Goal: Check status

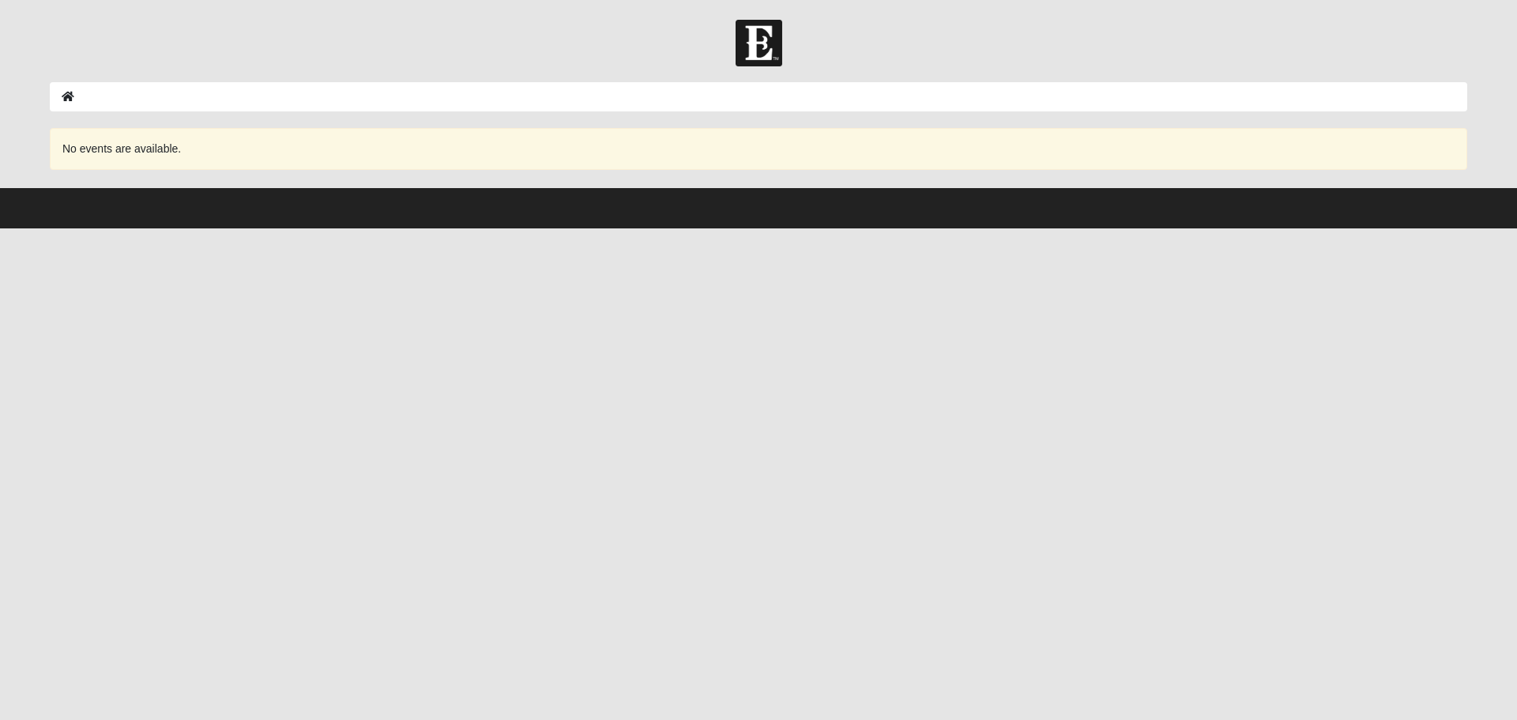
click at [67, 101] on icon at bounding box center [68, 96] width 13 height 11
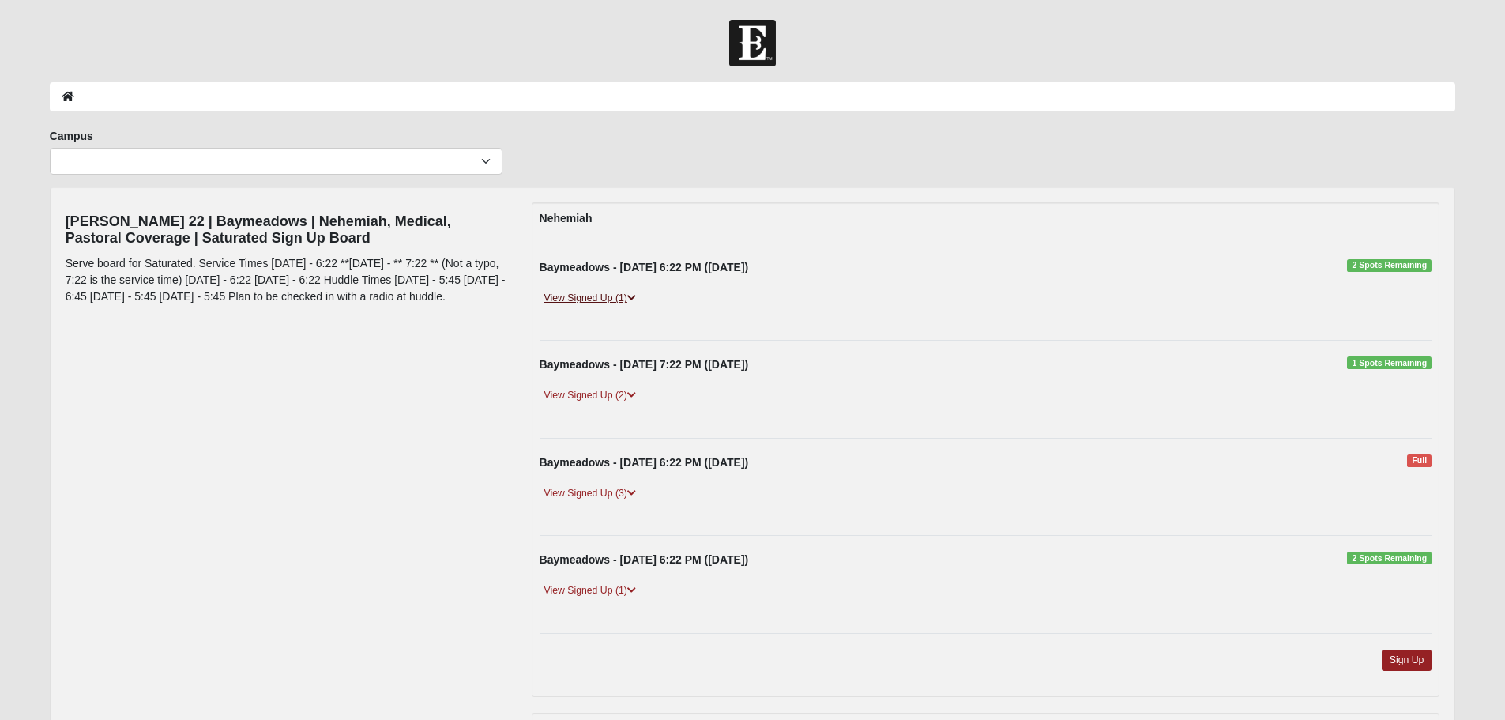
click at [588, 298] on link "View Signed Up (1)" at bounding box center [590, 298] width 101 height 17
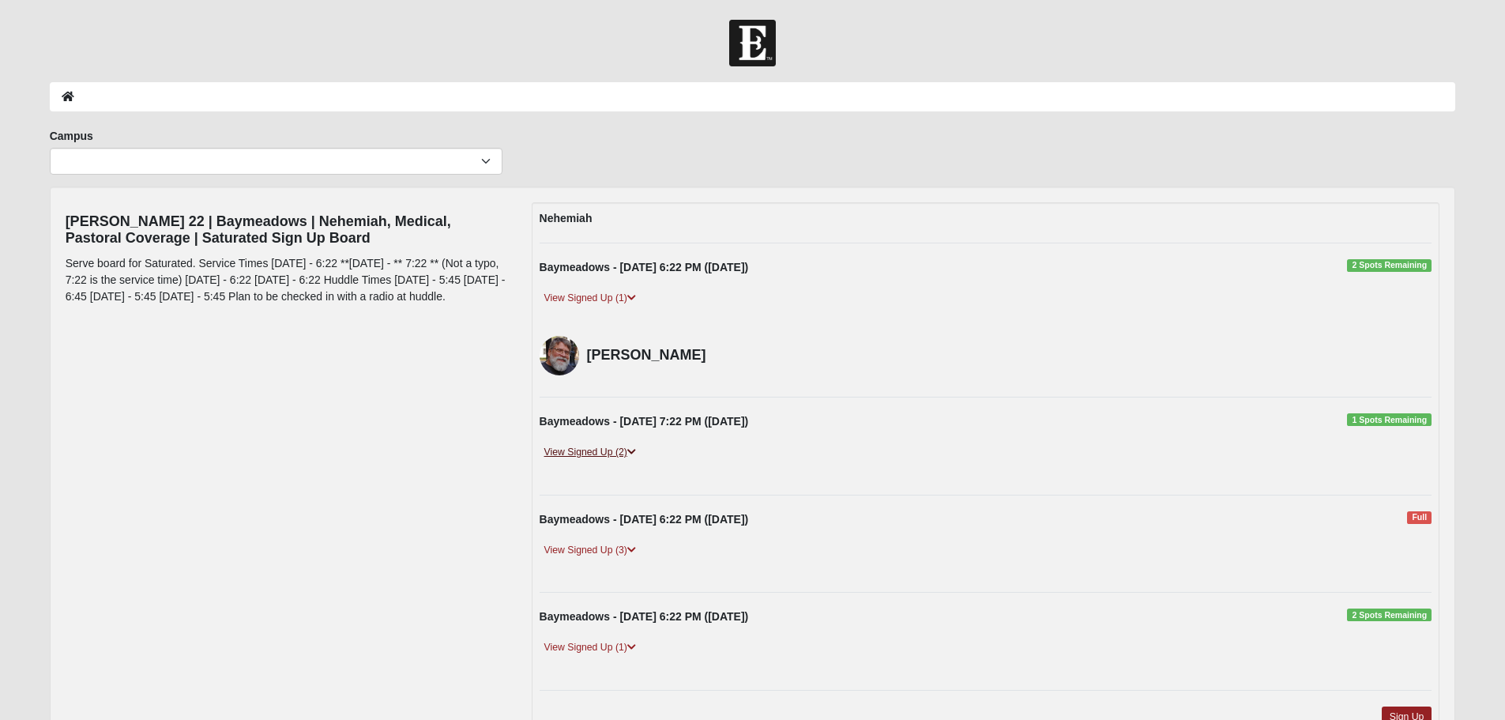
click at [608, 449] on link "View Signed Up (2)" at bounding box center [590, 452] width 101 height 17
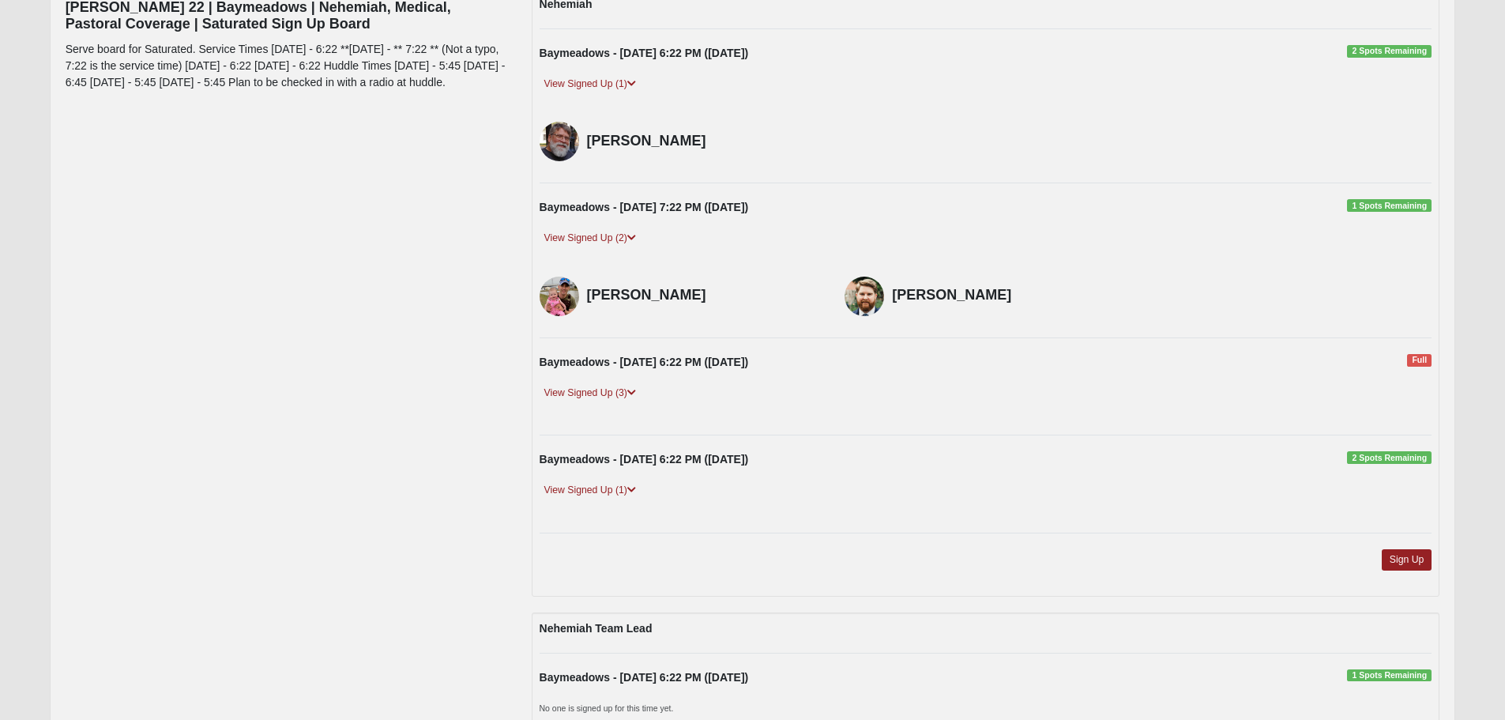
drag, startPoint x: 391, startPoint y: 409, endPoint x: 402, endPoint y: 459, distance: 51.0
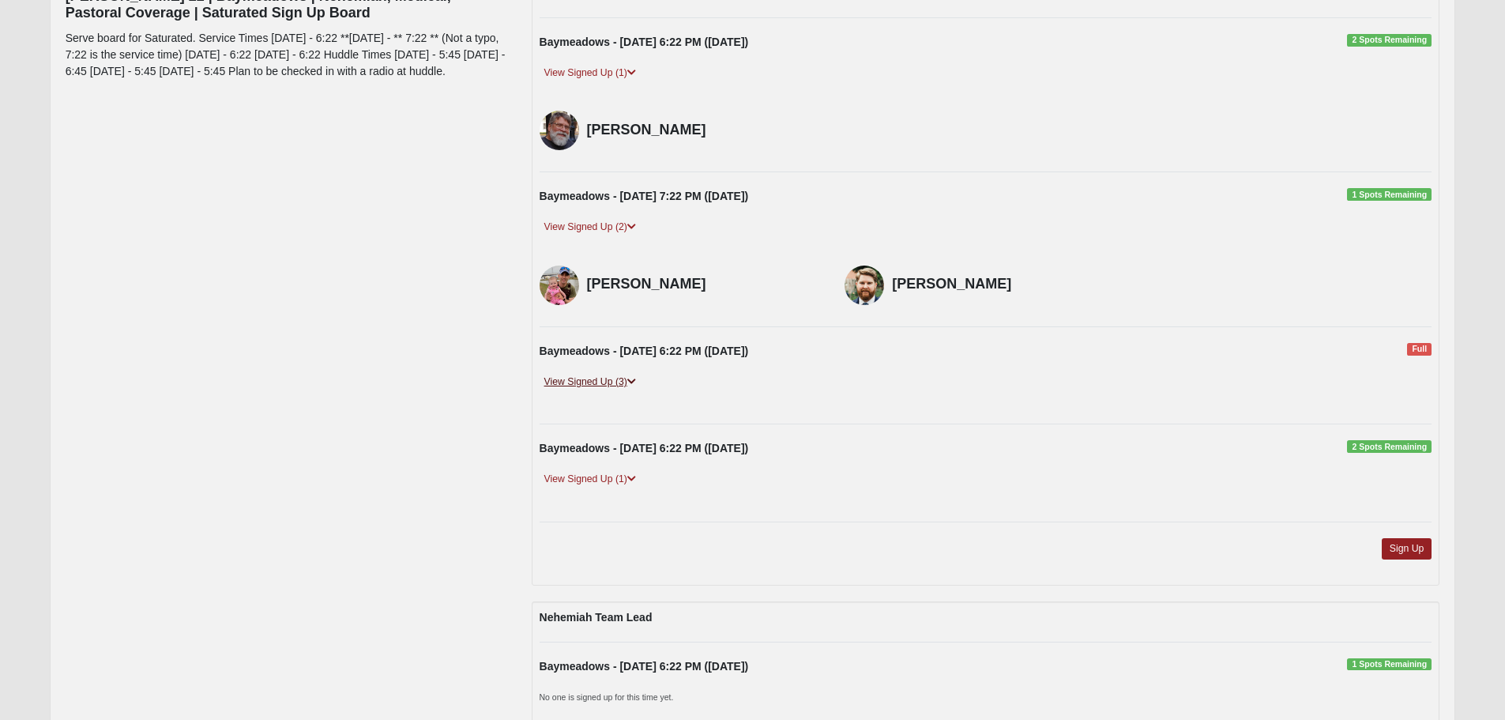
click at [618, 378] on link "View Signed Up (3)" at bounding box center [590, 382] width 101 height 17
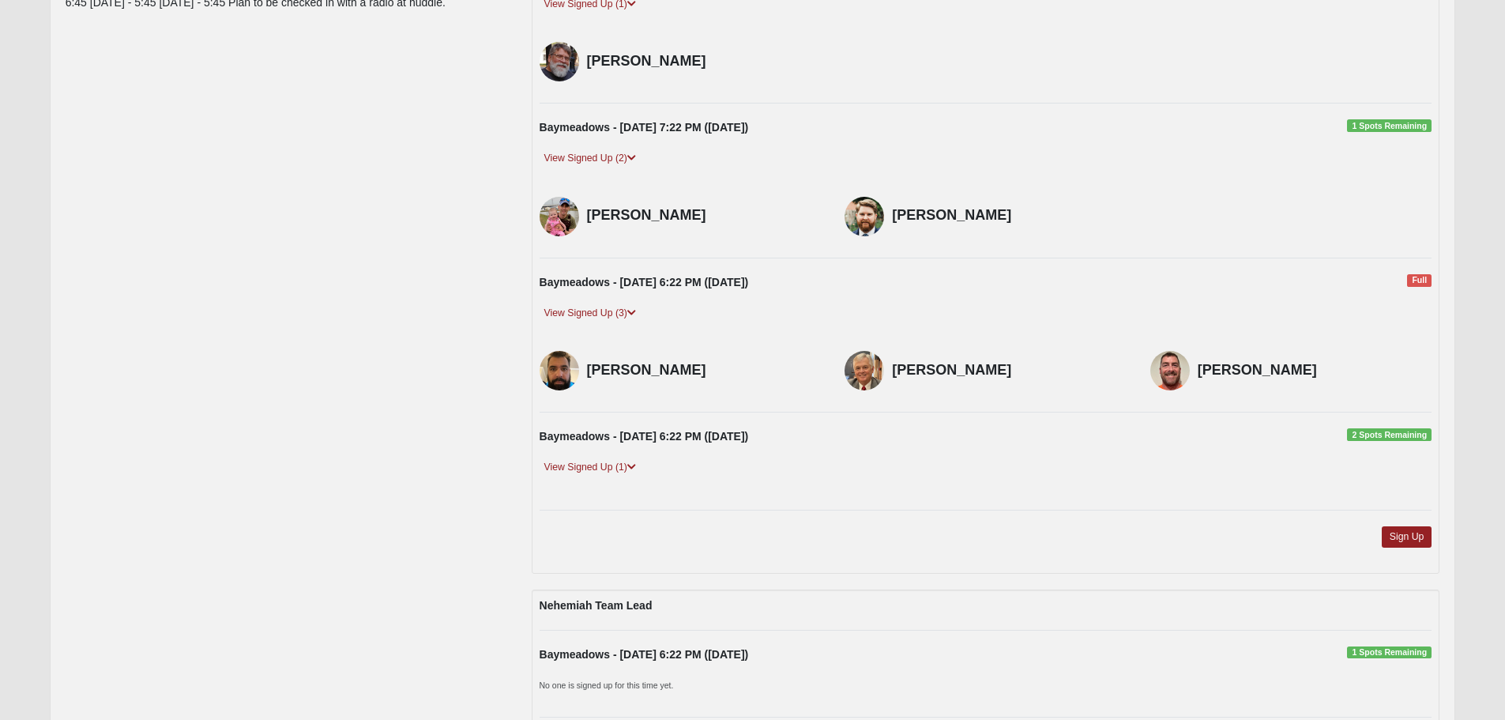
drag, startPoint x: 385, startPoint y: 363, endPoint x: 494, endPoint y: 427, distance: 126.4
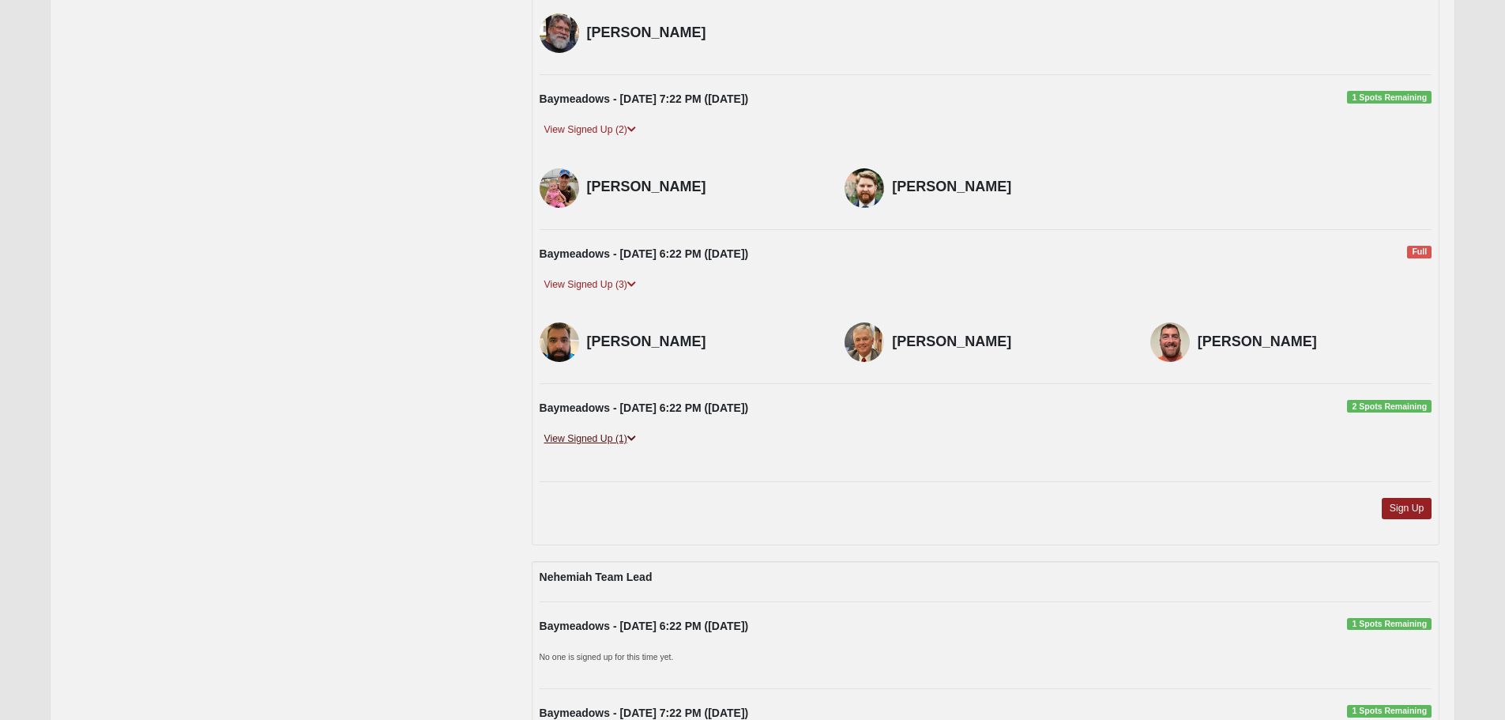
click at [603, 439] on link "View Signed Up (1)" at bounding box center [590, 438] width 101 height 17
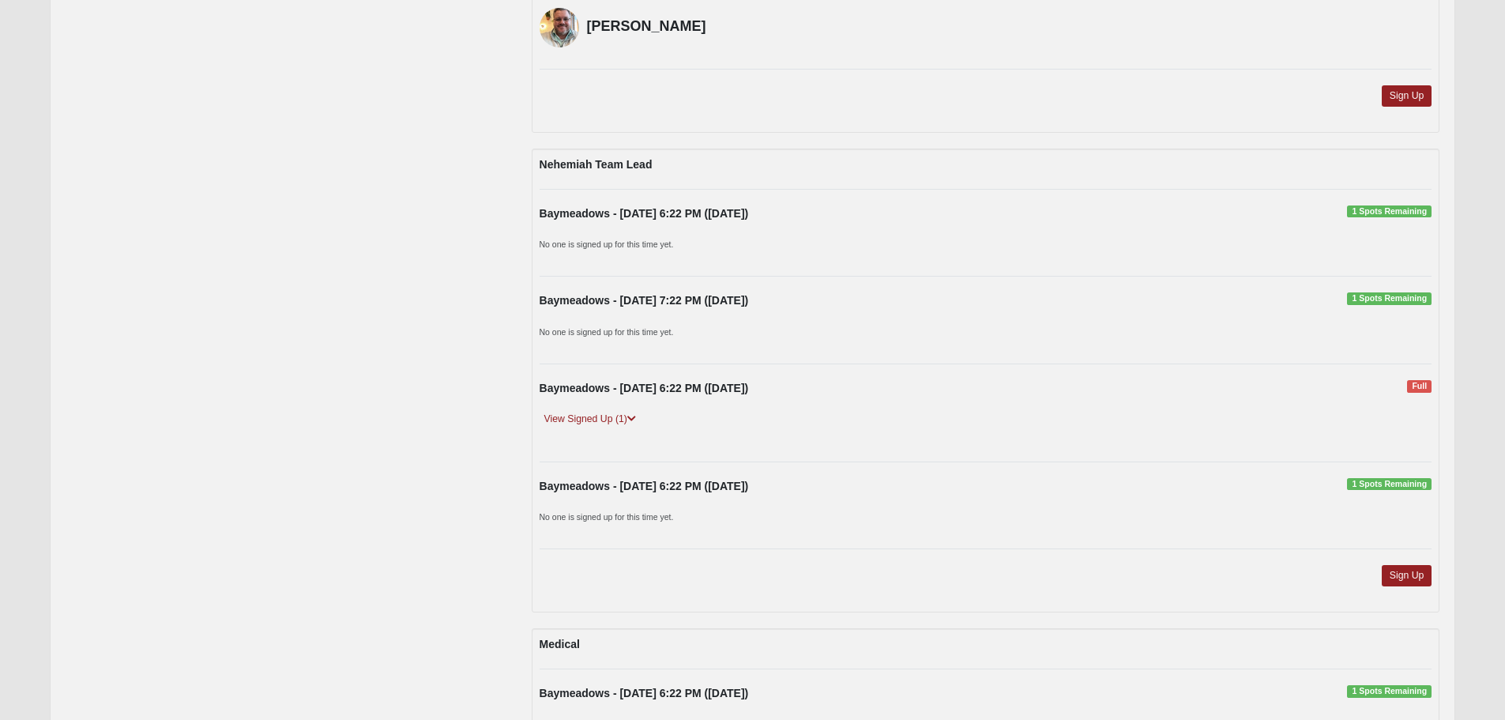
scroll to position [851, 0]
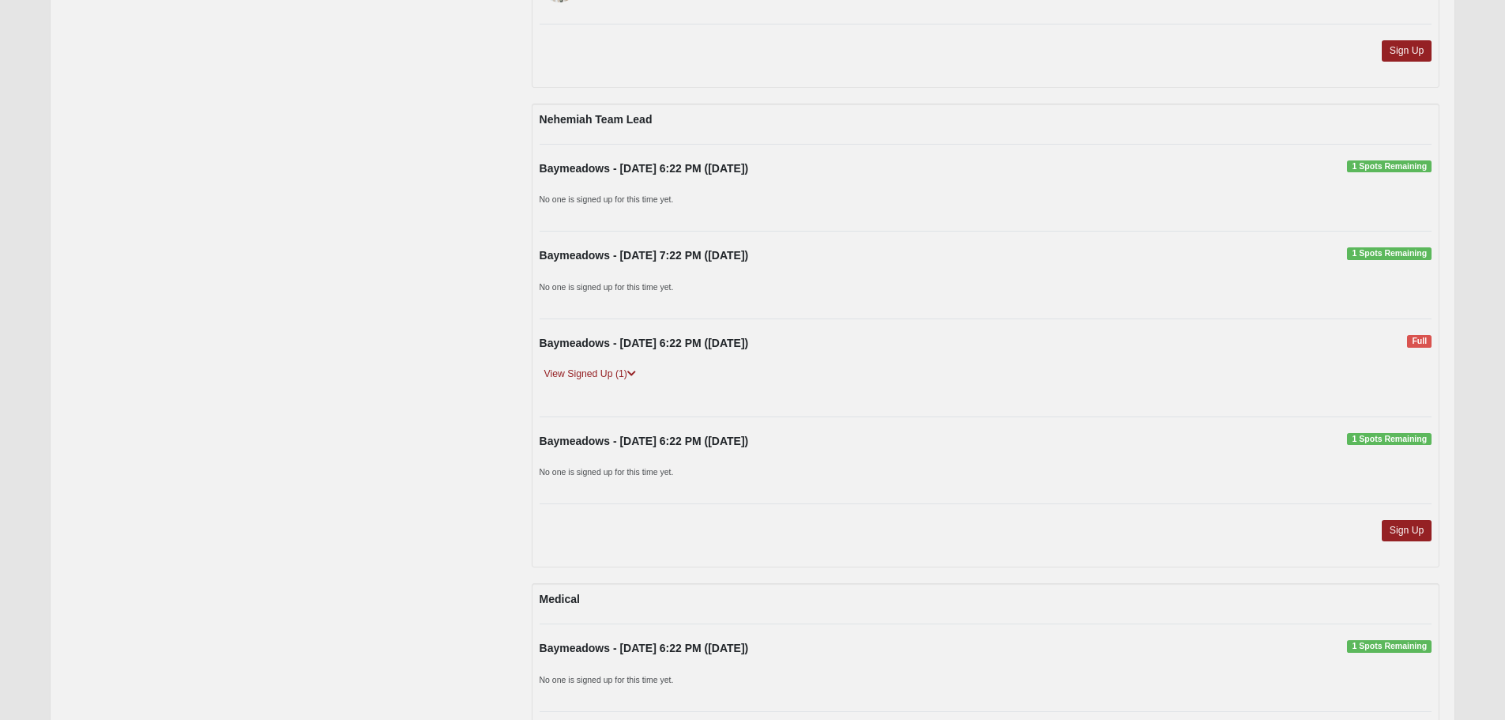
drag, startPoint x: 368, startPoint y: 349, endPoint x: 372, endPoint y: 380, distance: 31.1
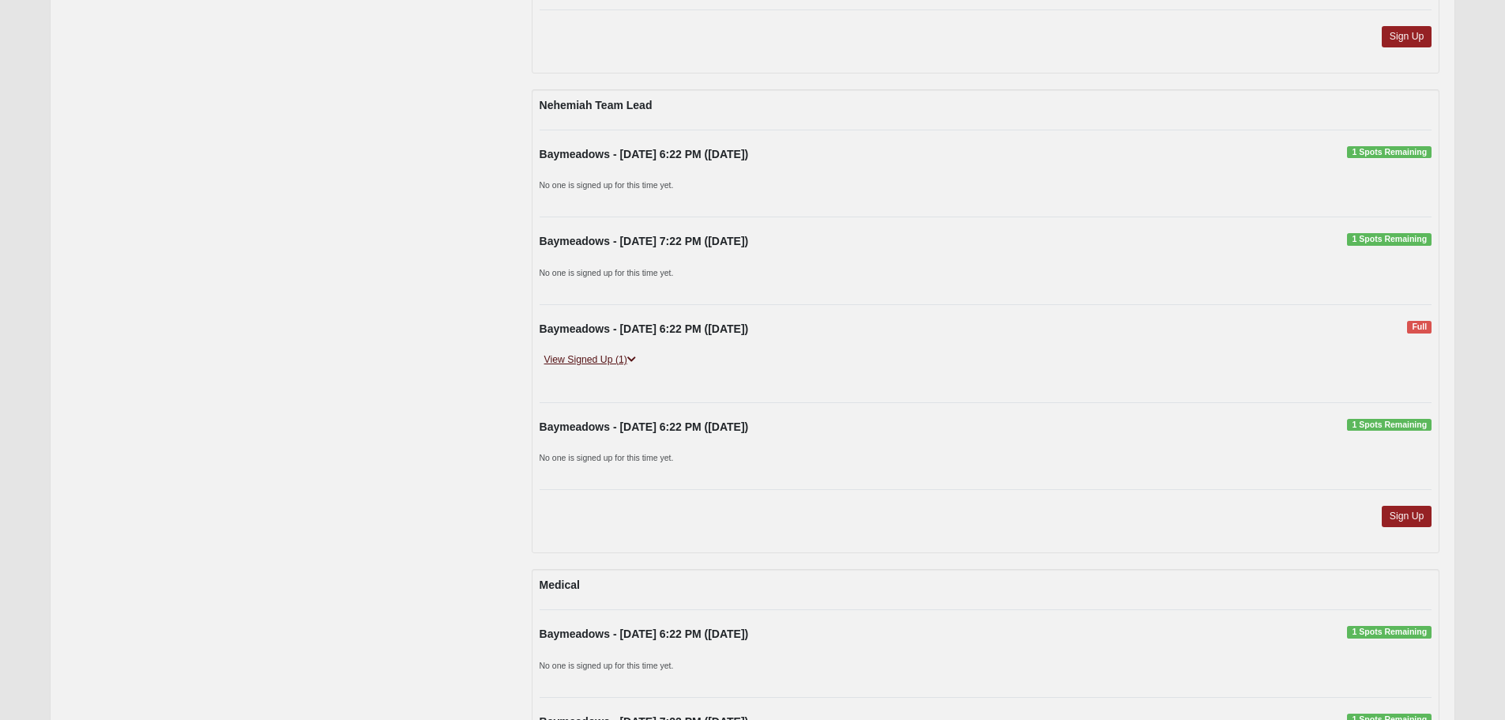
click at [603, 362] on link "View Signed Up (1)" at bounding box center [590, 360] width 101 height 17
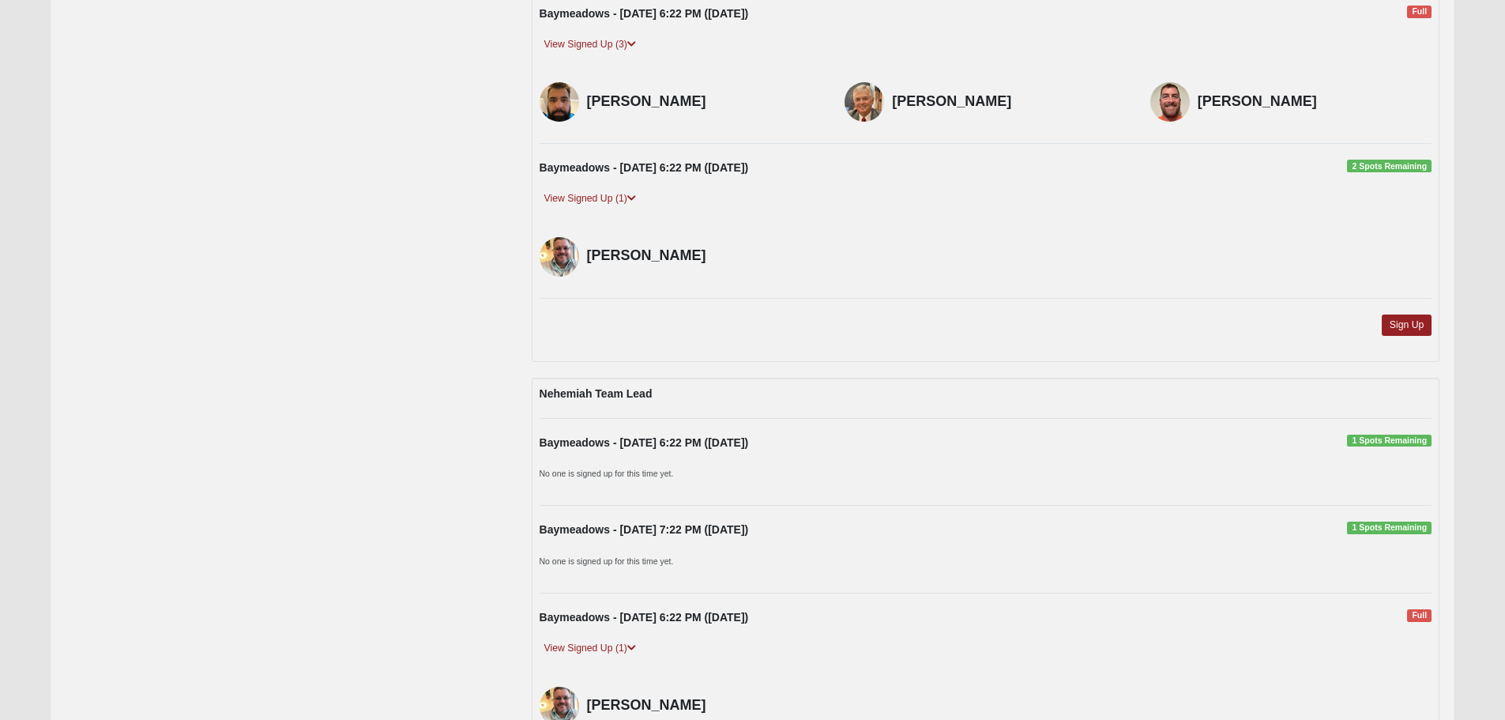
drag, startPoint x: 363, startPoint y: 339, endPoint x: 359, endPoint y: 280, distance: 58.5
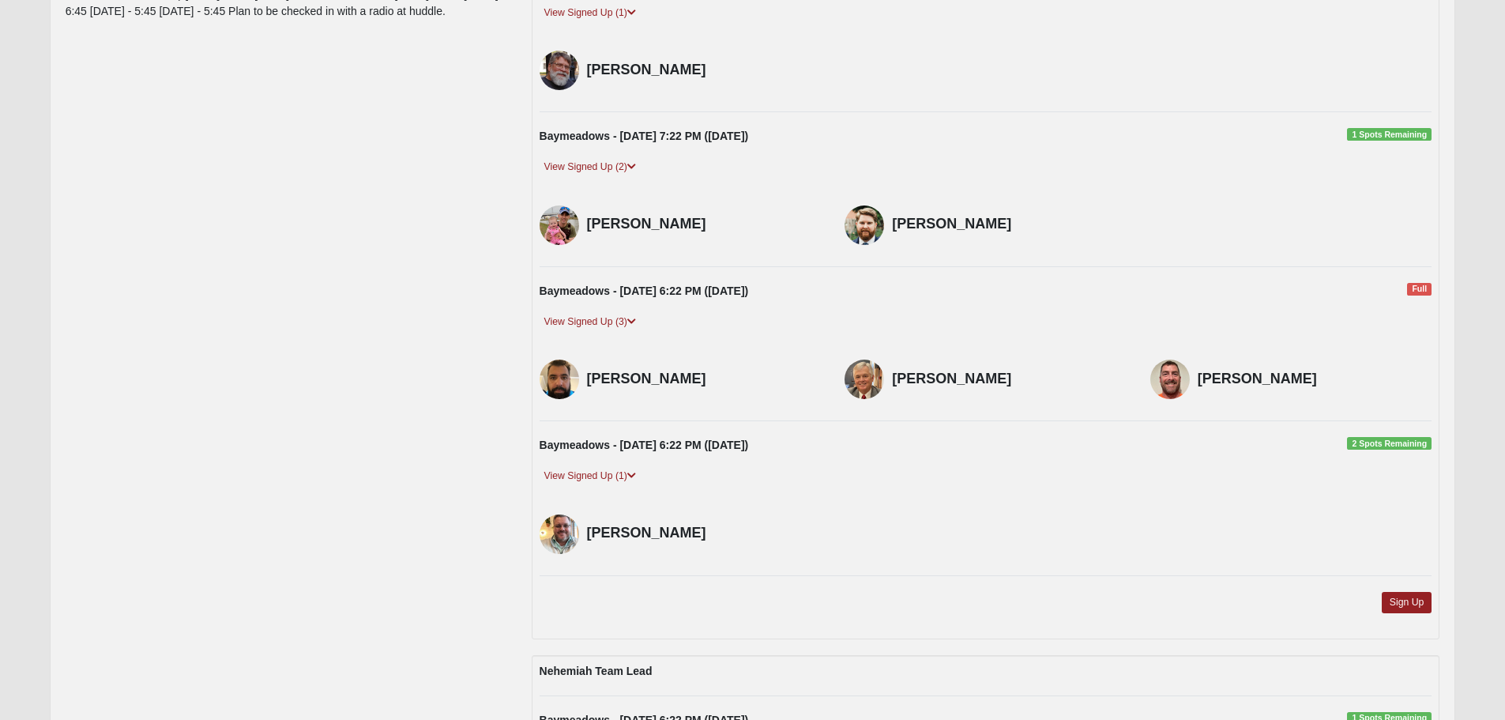
scroll to position [119, 0]
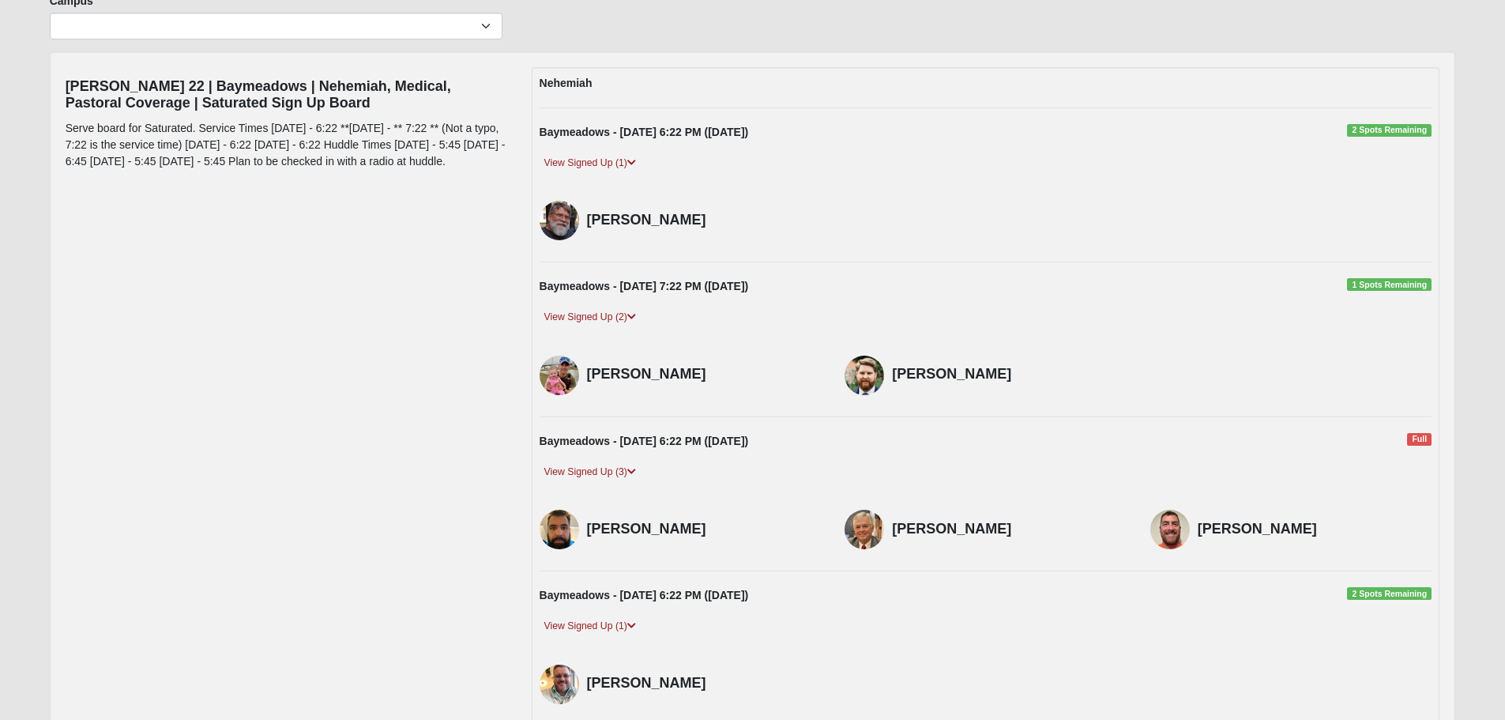
drag, startPoint x: 359, startPoint y: 291, endPoint x: 361, endPoint y: 210, distance: 80.6
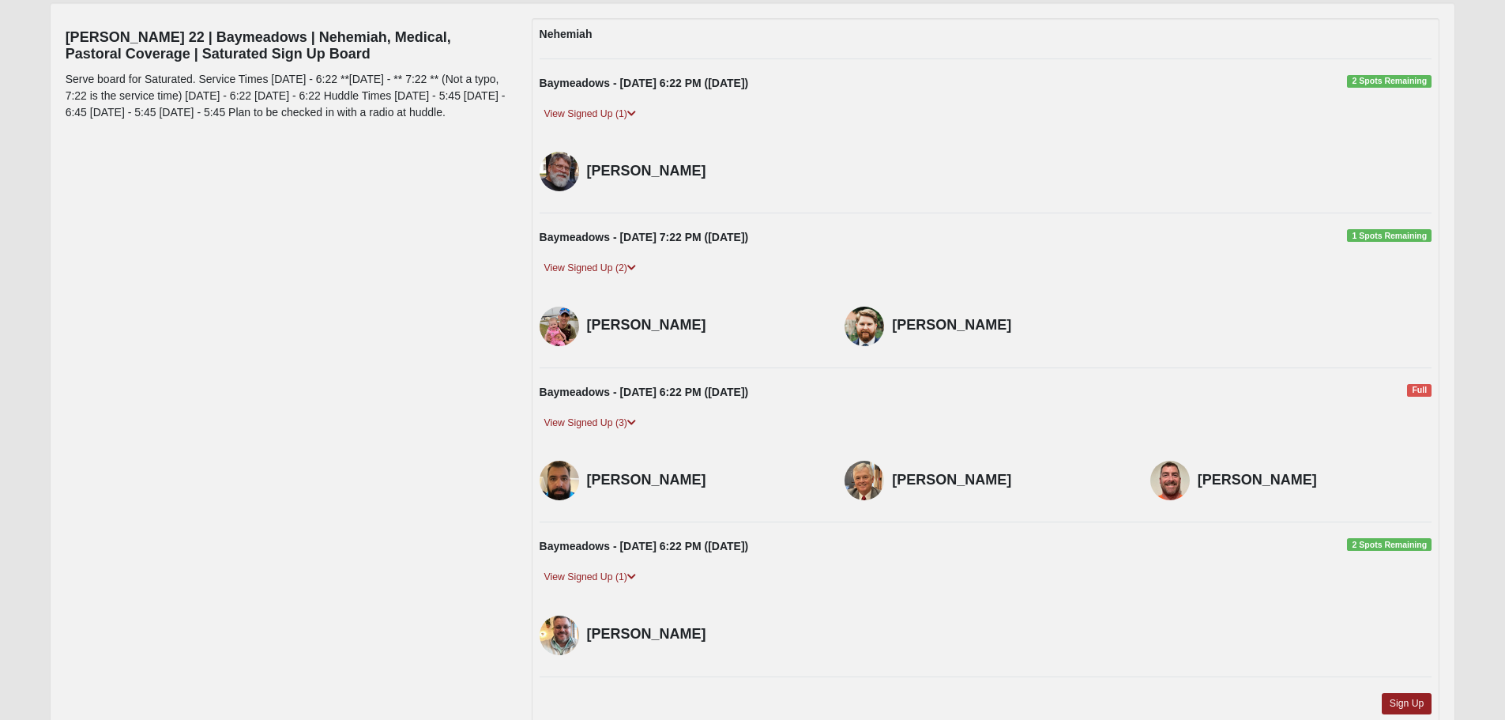
drag, startPoint x: 362, startPoint y: 280, endPoint x: 353, endPoint y: 318, distance: 39.7
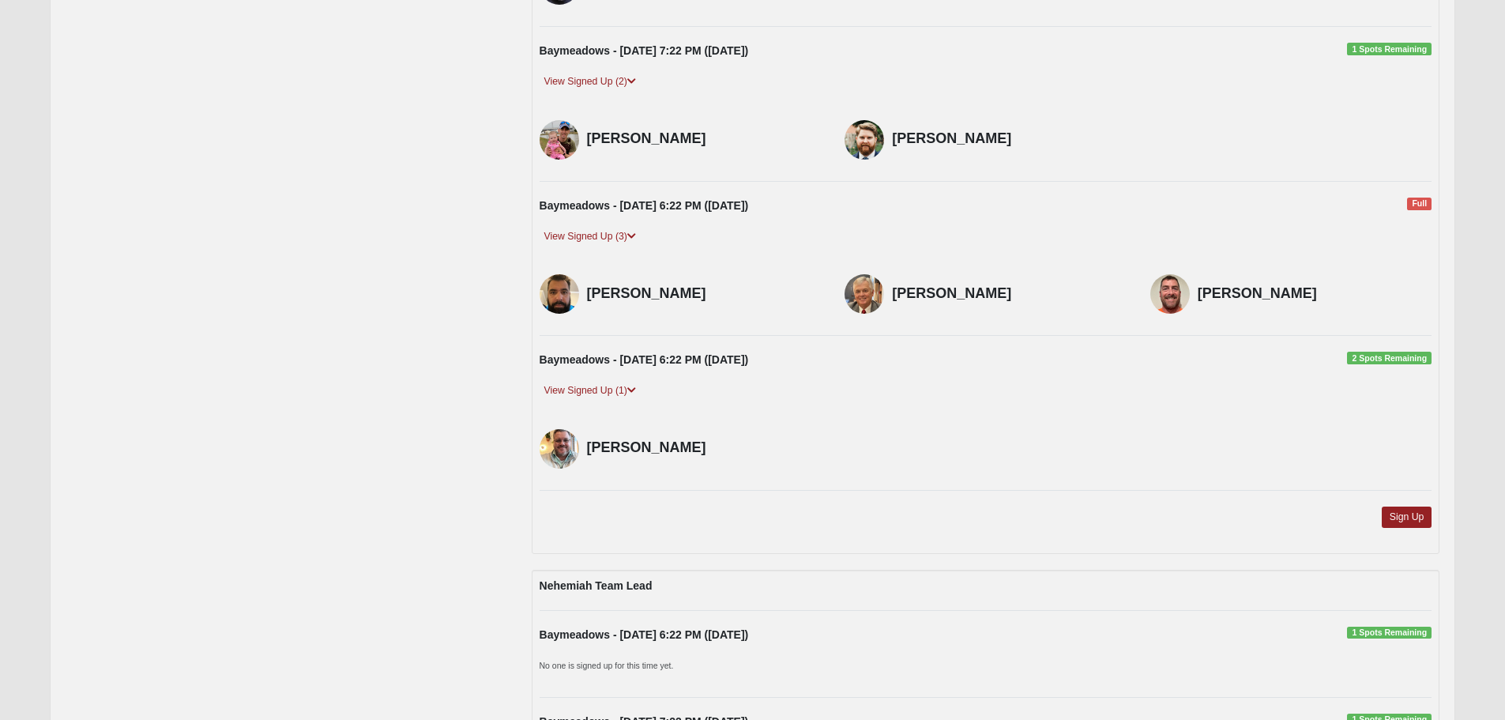
drag, startPoint x: 363, startPoint y: 241, endPoint x: 357, endPoint y: 291, distance: 50.1
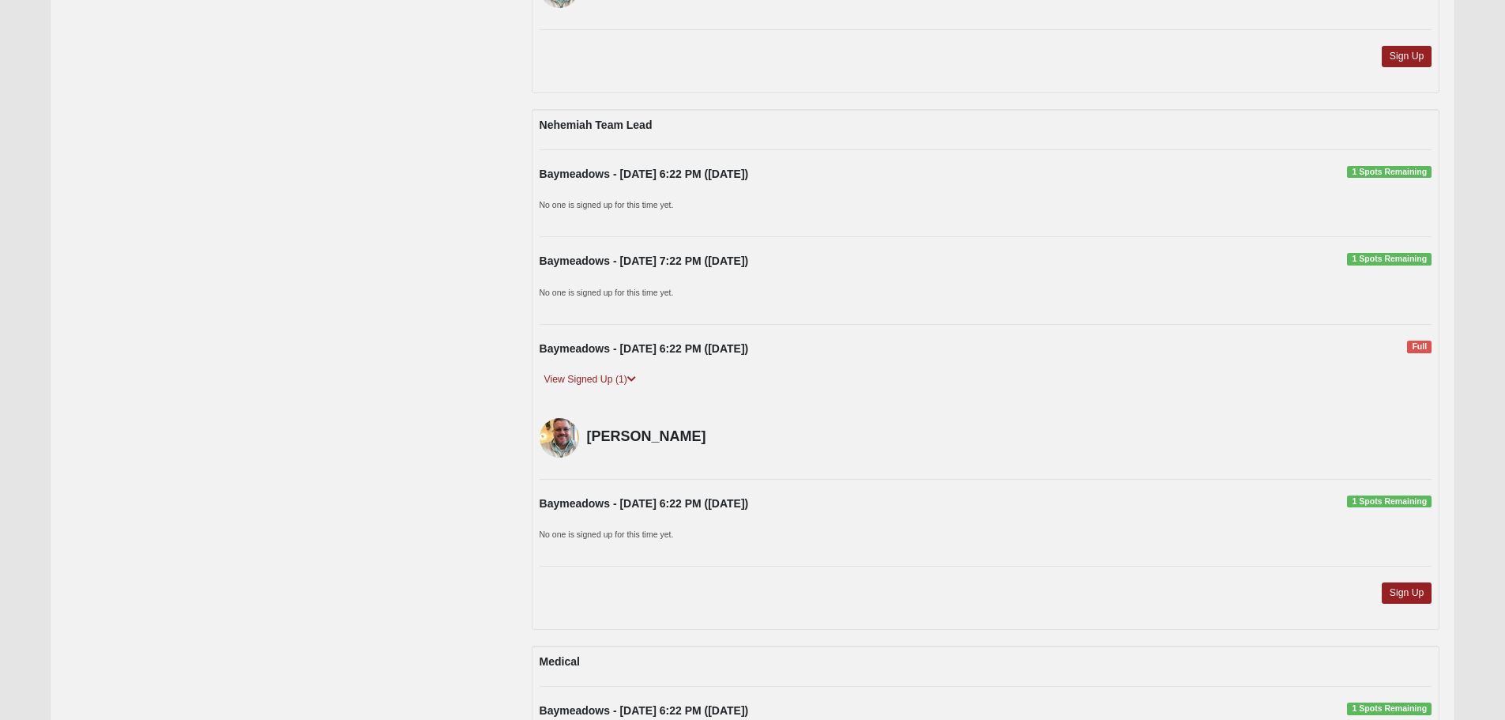
drag, startPoint x: 364, startPoint y: 284, endPoint x: 367, endPoint y: 363, distance: 79.8
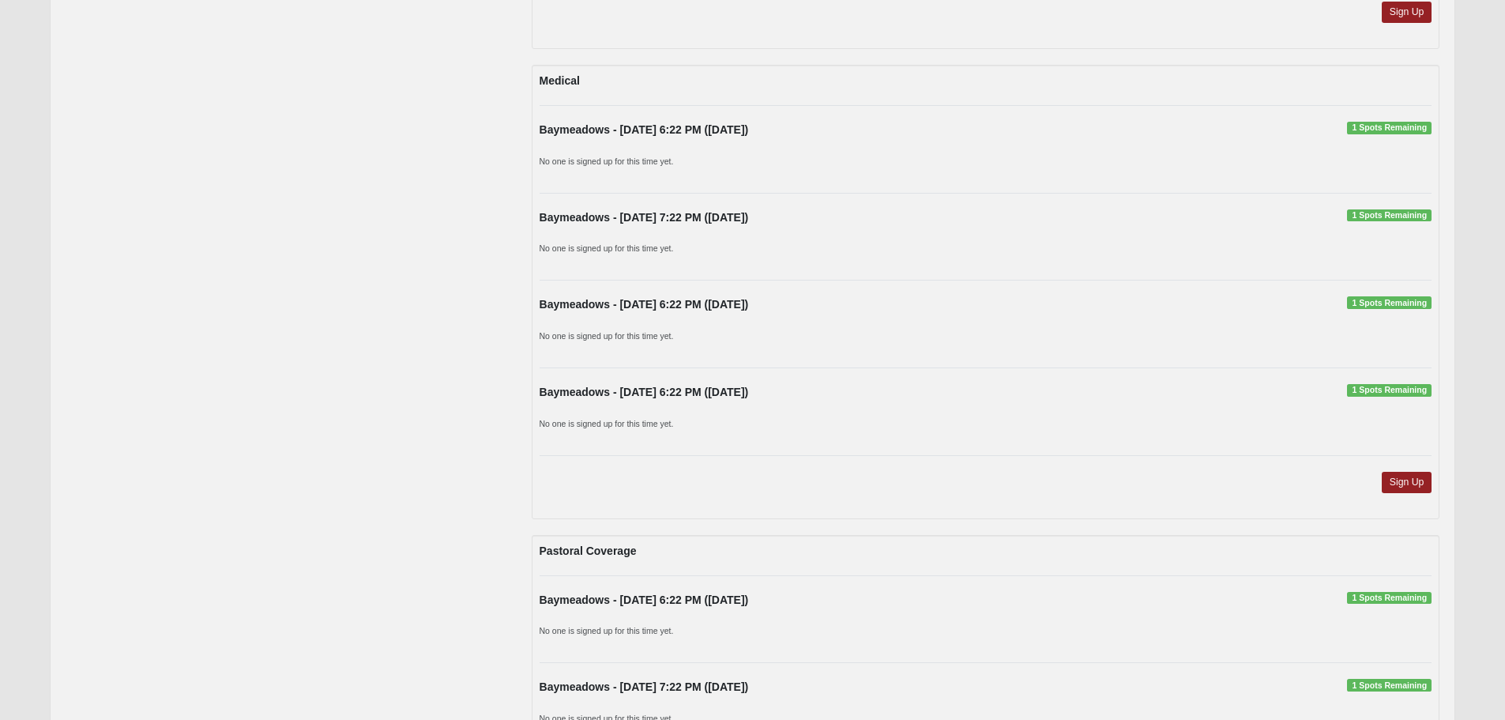
drag, startPoint x: 373, startPoint y: 247, endPoint x: 373, endPoint y: 356, distance: 109.0
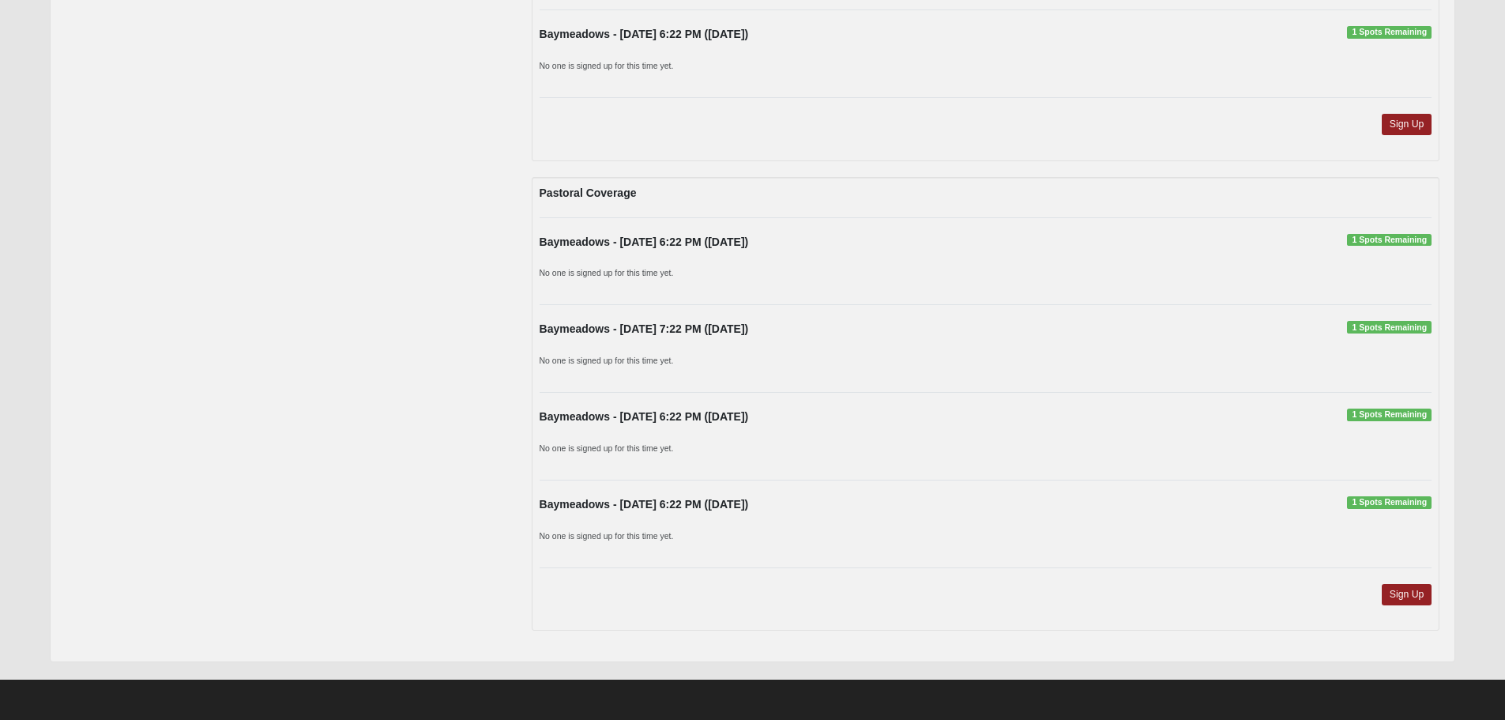
drag, startPoint x: 373, startPoint y: 268, endPoint x: 373, endPoint y: 335, distance: 67.1
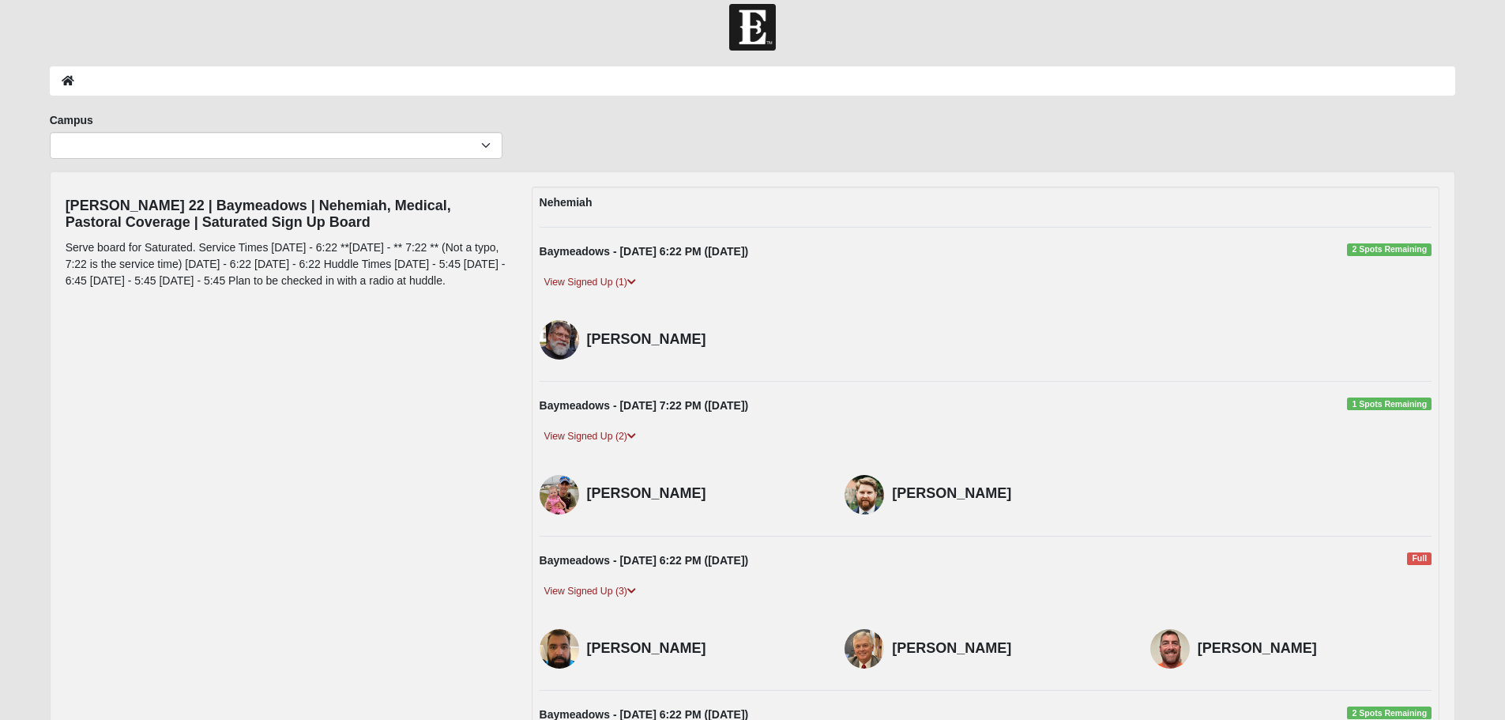
scroll to position [0, 0]
